Goal: Complete application form

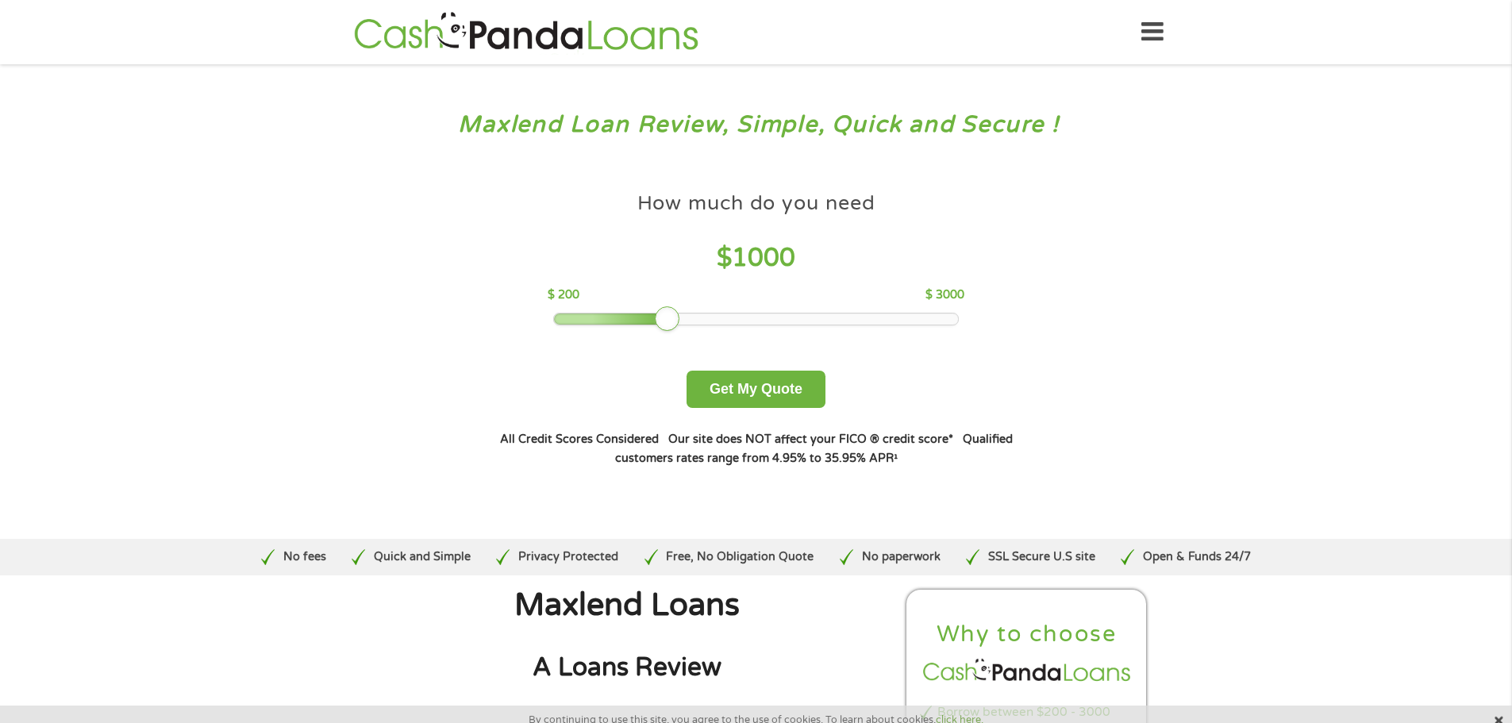
click at [560, 322] on div at bounding box center [611, 319] width 115 height 11
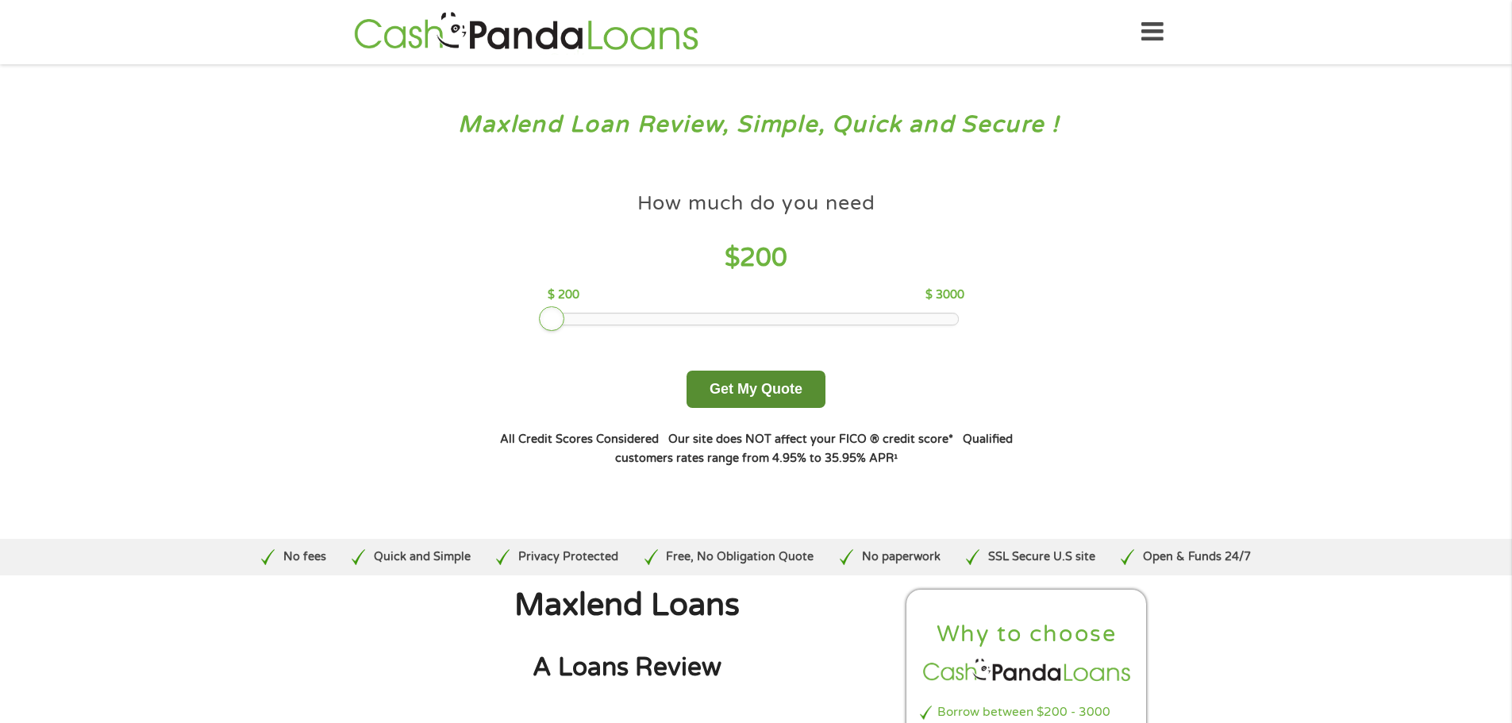
click at [755, 394] on button "Get My Quote" at bounding box center [756, 389] width 139 height 37
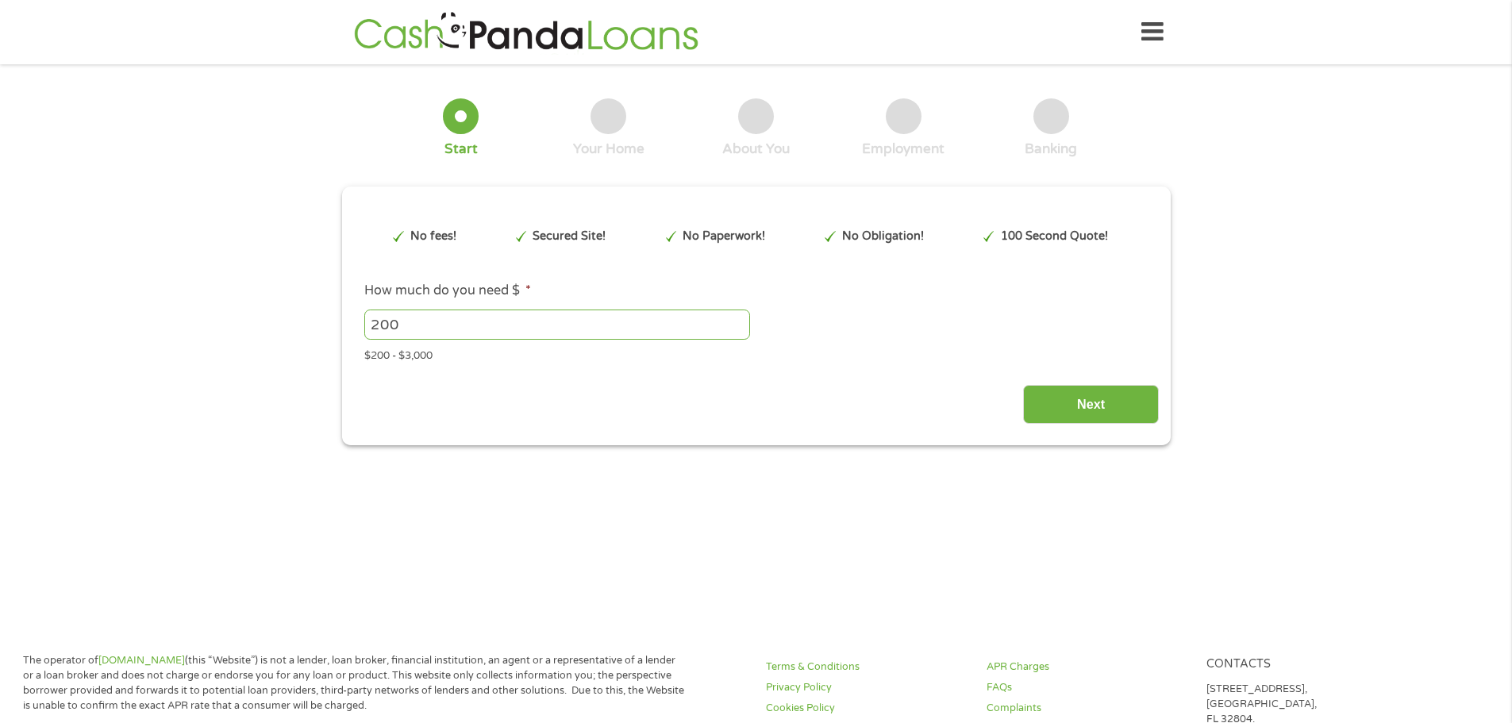
type input "CjwKCAjwxfjGBhAUEiwAKWPwDglOt_Me9HZ1uIjxMahf21QYyXqiUzxSY4RDN0KYd9YU1NmaLtoc0Bo…"
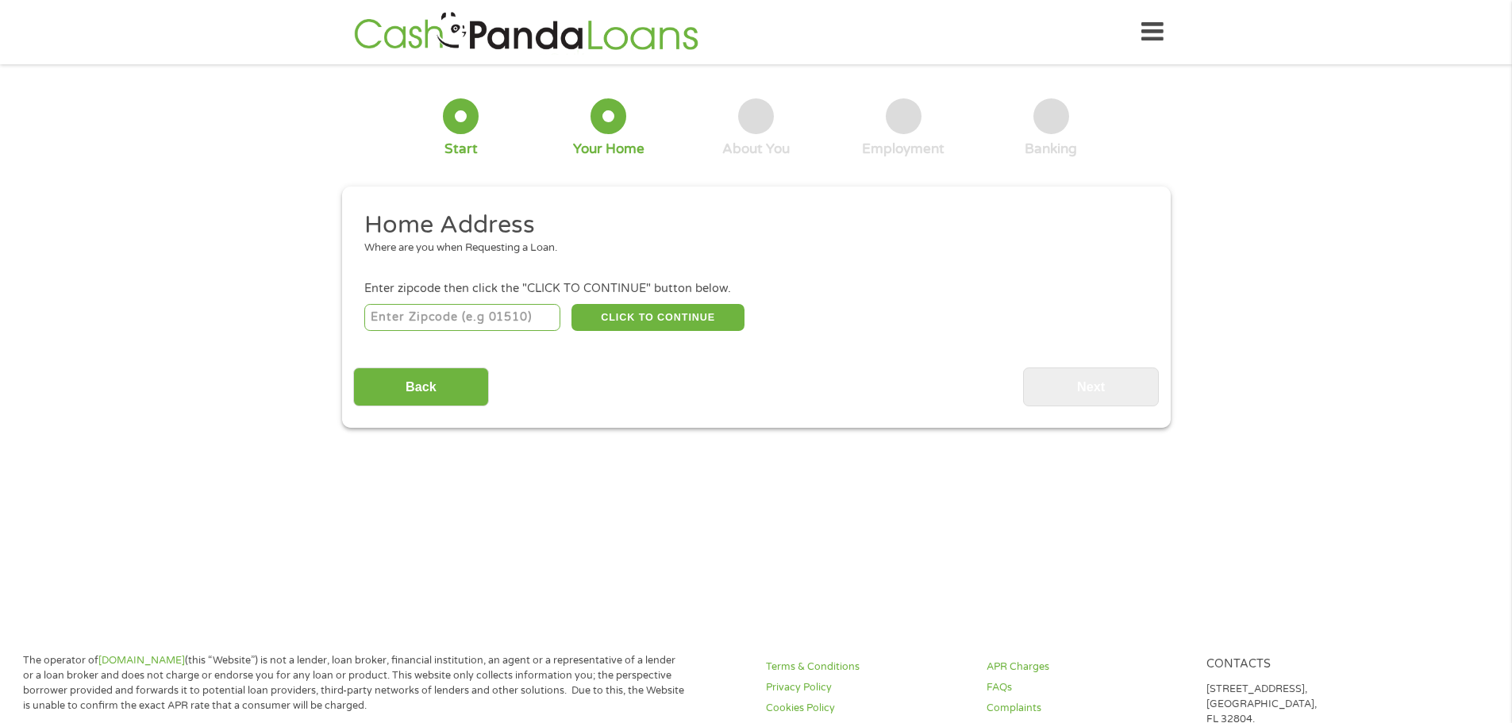
click at [494, 306] on input "number" at bounding box center [462, 317] width 196 height 27
